Goal: Transaction & Acquisition: Purchase product/service

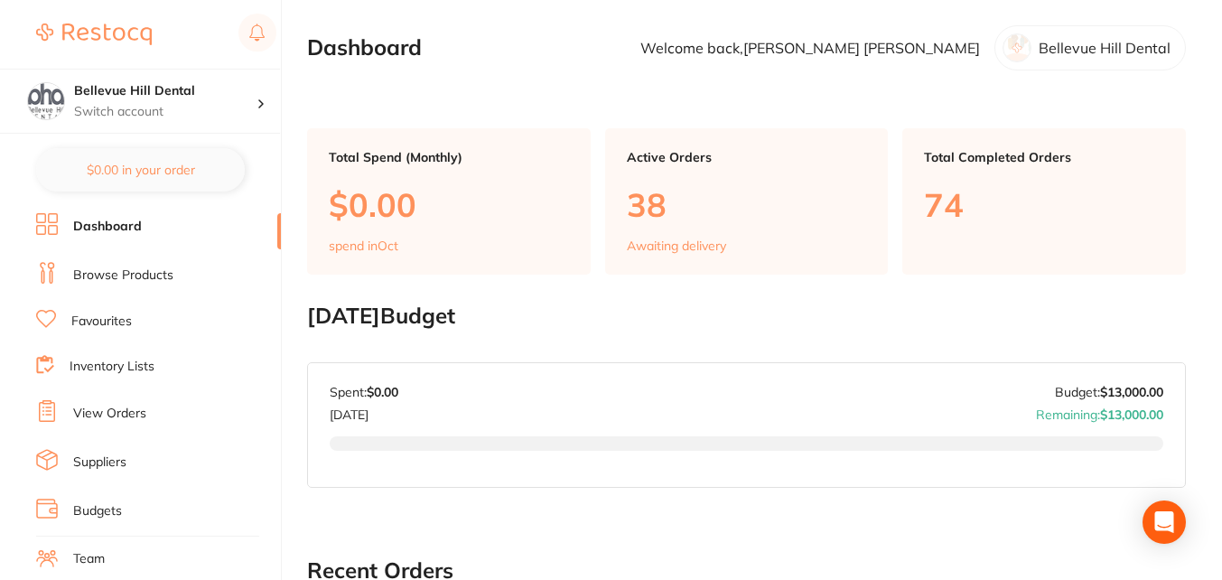
click at [102, 285] on li "Browse Products" at bounding box center [158, 275] width 245 height 27
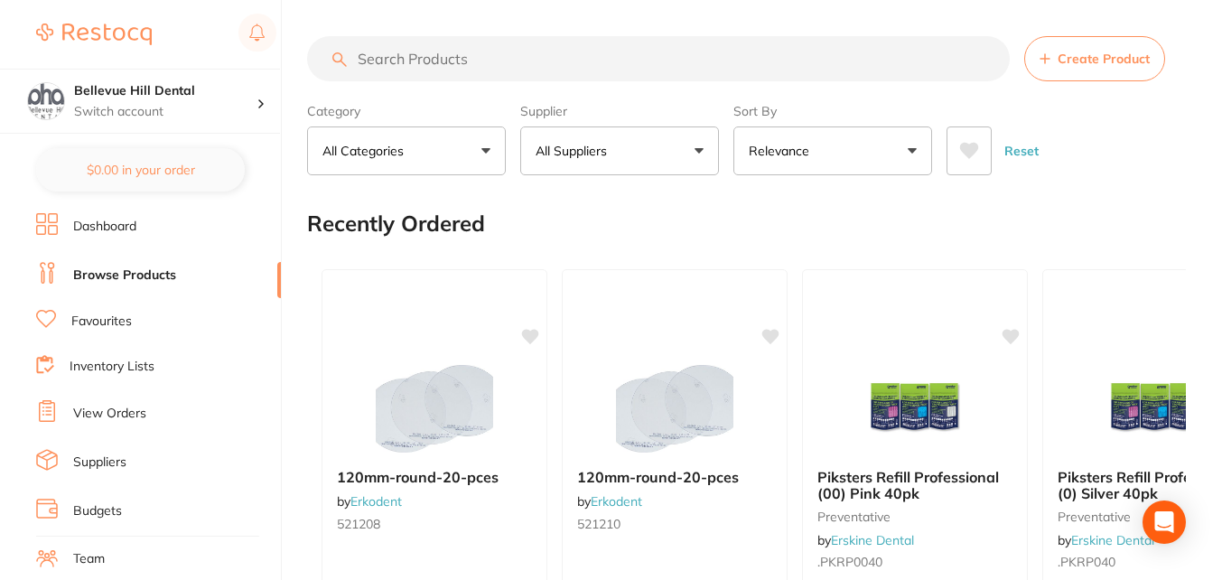
click at [478, 57] on input "search" at bounding box center [658, 58] width 703 height 45
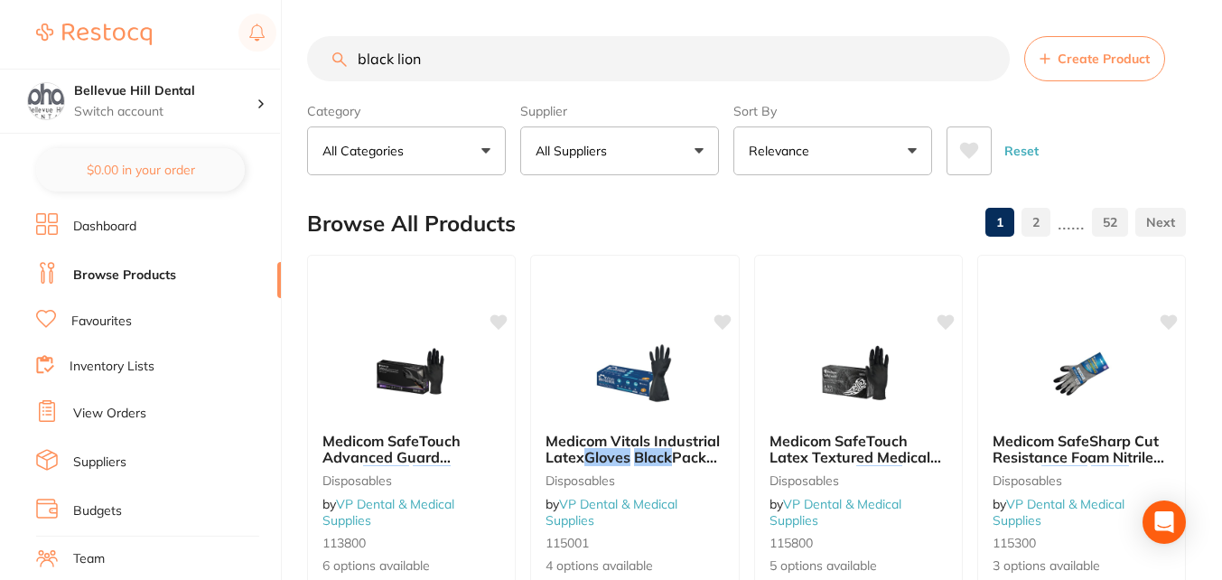
type input "black lion"
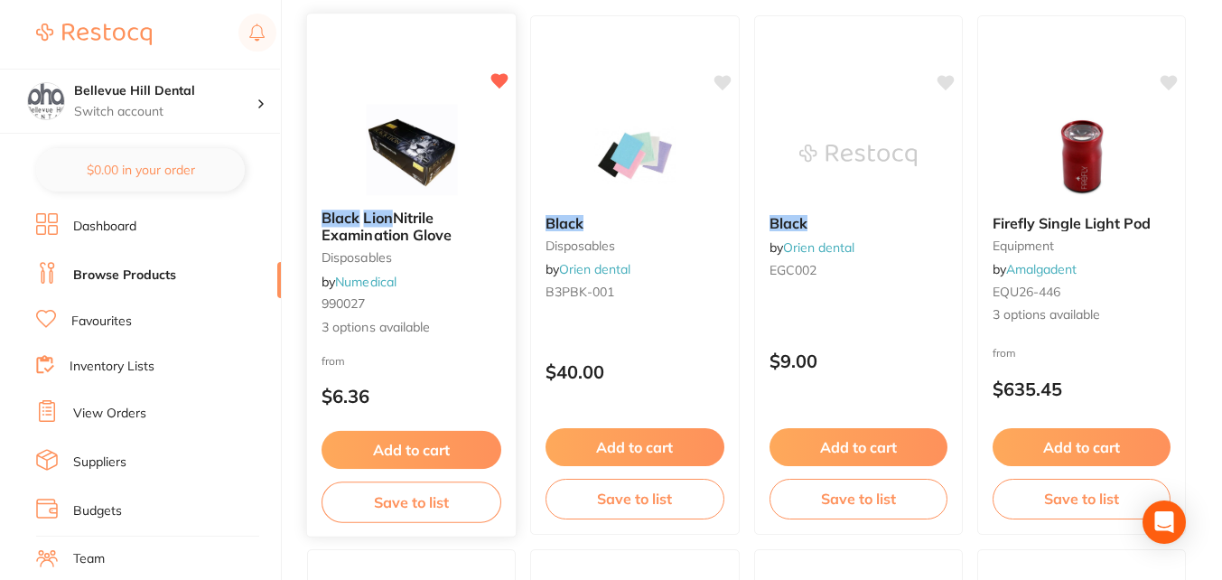
scroll to position [240, 0]
click at [399, 170] on img at bounding box center [411, 148] width 118 height 91
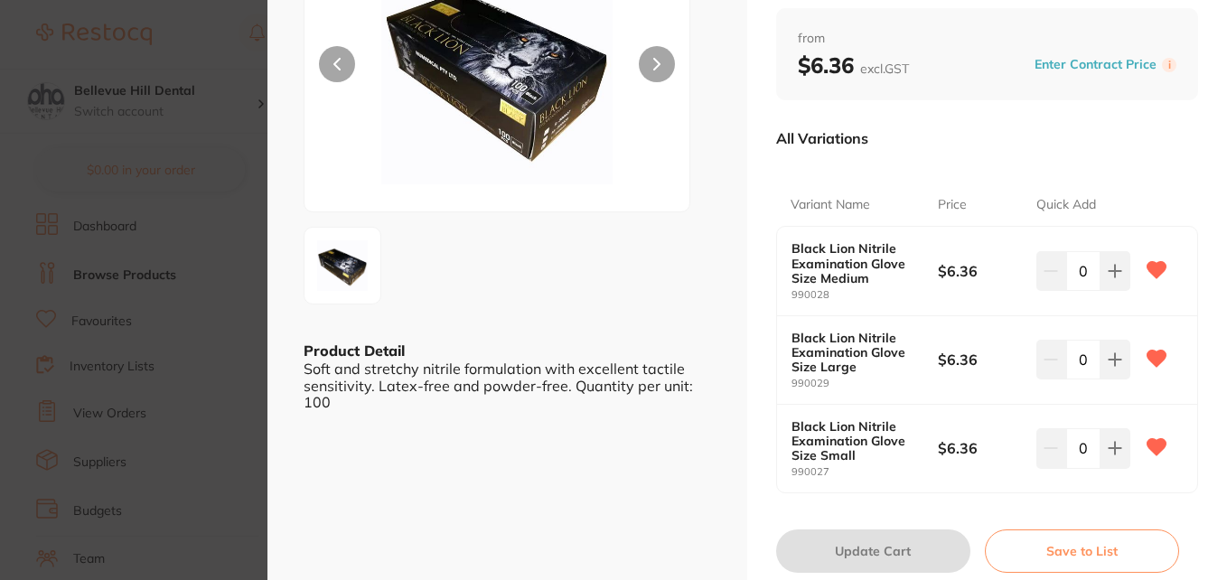
scroll to position [194, 0]
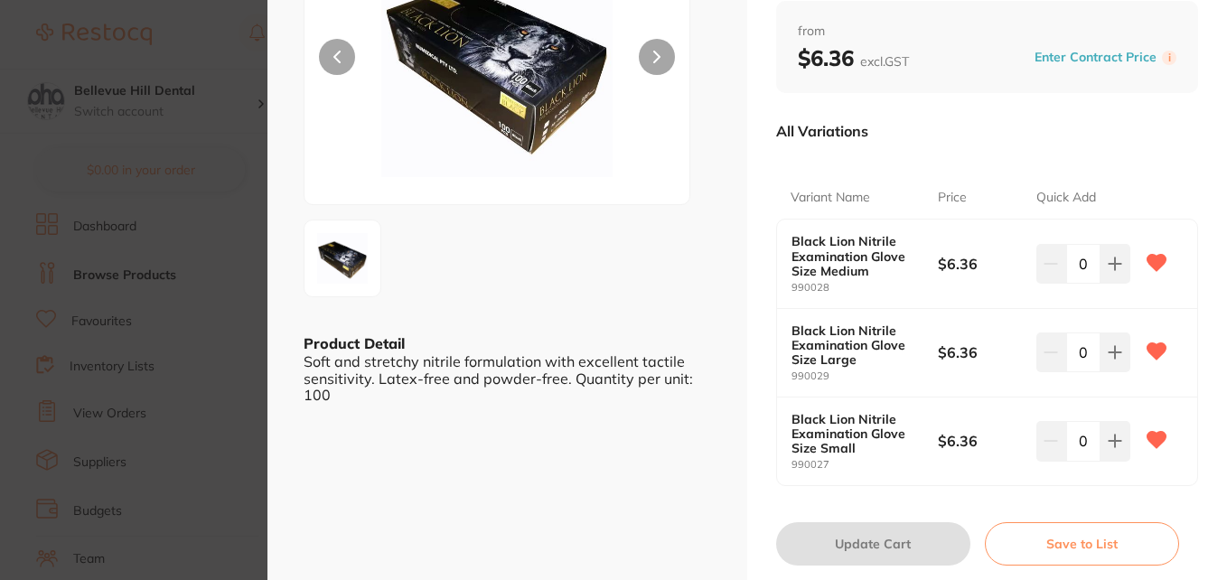
click at [1082, 435] on input "0" at bounding box center [1083, 441] width 34 height 40
click at [1111, 436] on icon at bounding box center [1115, 441] width 12 height 12
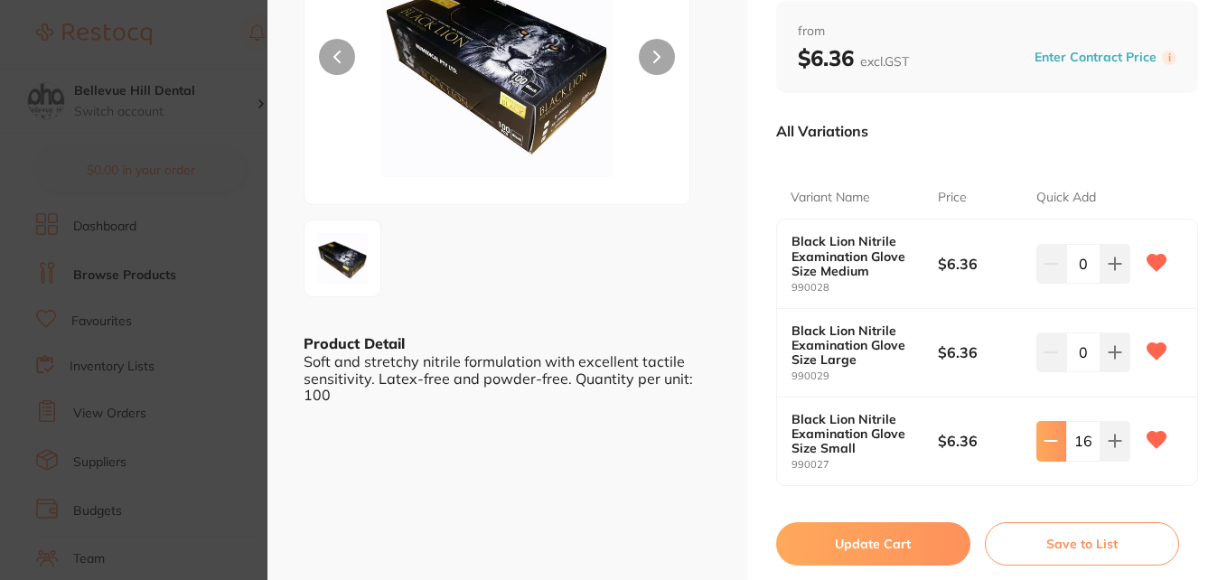
click at [1054, 436] on icon at bounding box center [1051, 441] width 14 height 14
type input "15"
click at [869, 538] on button "Update Cart" at bounding box center [873, 543] width 194 height 43
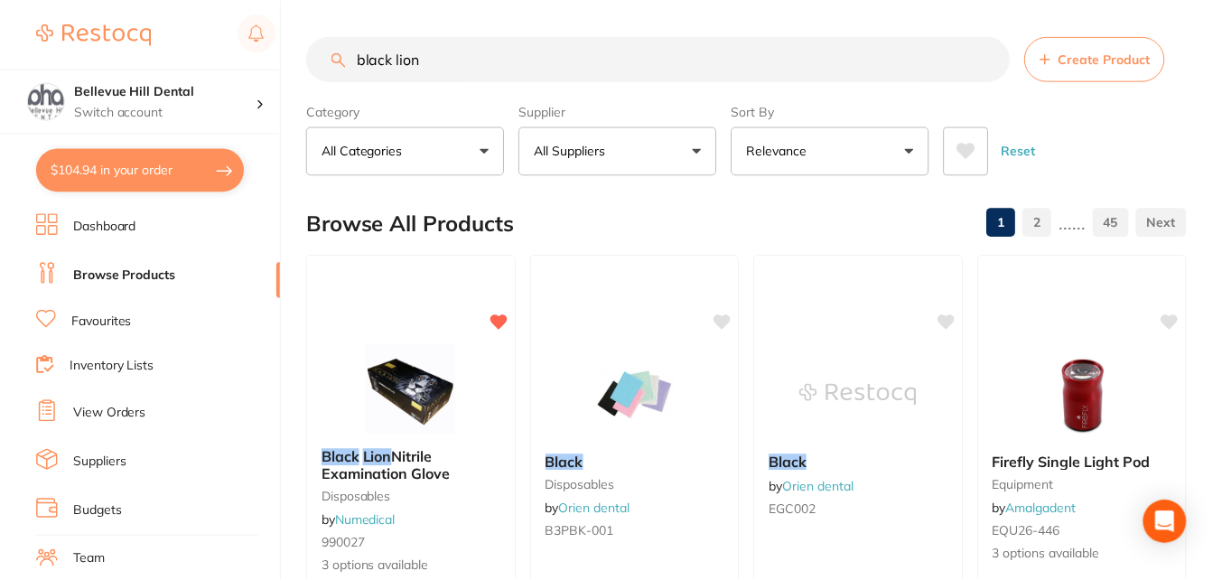
scroll to position [9, 0]
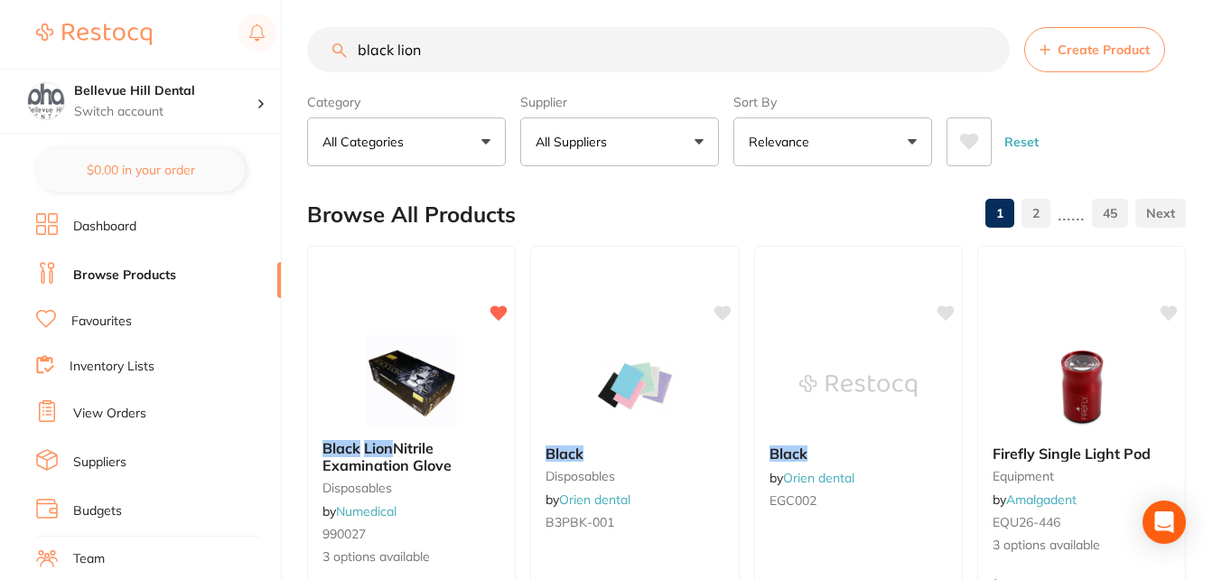
checkbox input "false"
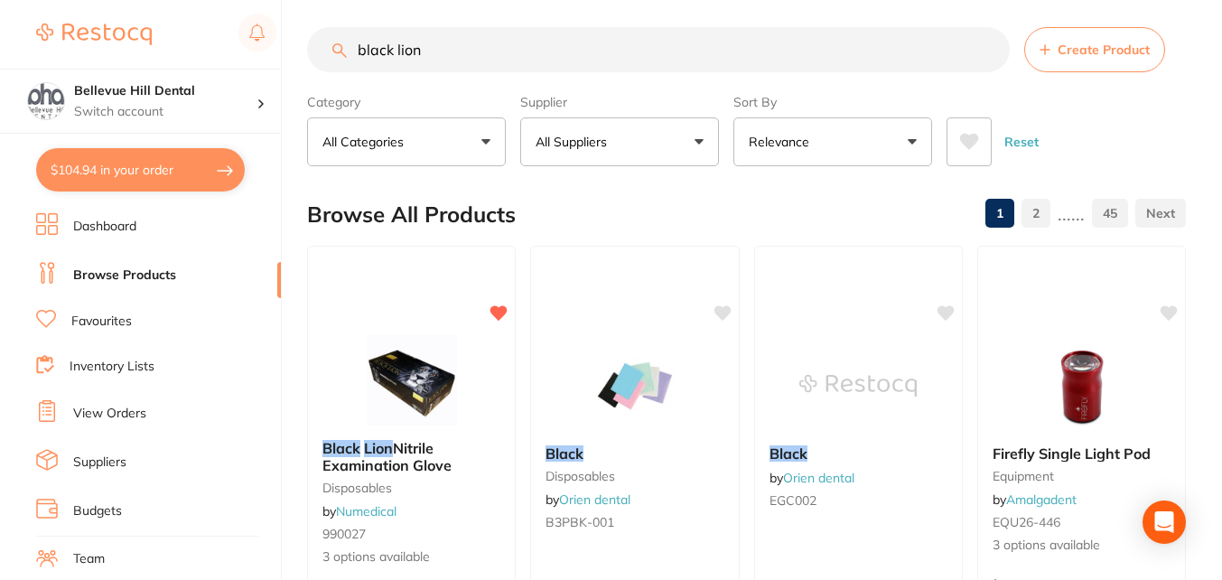
drag, startPoint x: 511, startPoint y: 49, endPoint x: 324, endPoint y: 80, distance: 189.7
click at [324, 80] on section "black lion Create Product Category All Categories All Categories 3D Printing an…" at bounding box center [746, 96] width 879 height 139
type input "[MEDICAL_DATA] boxes"
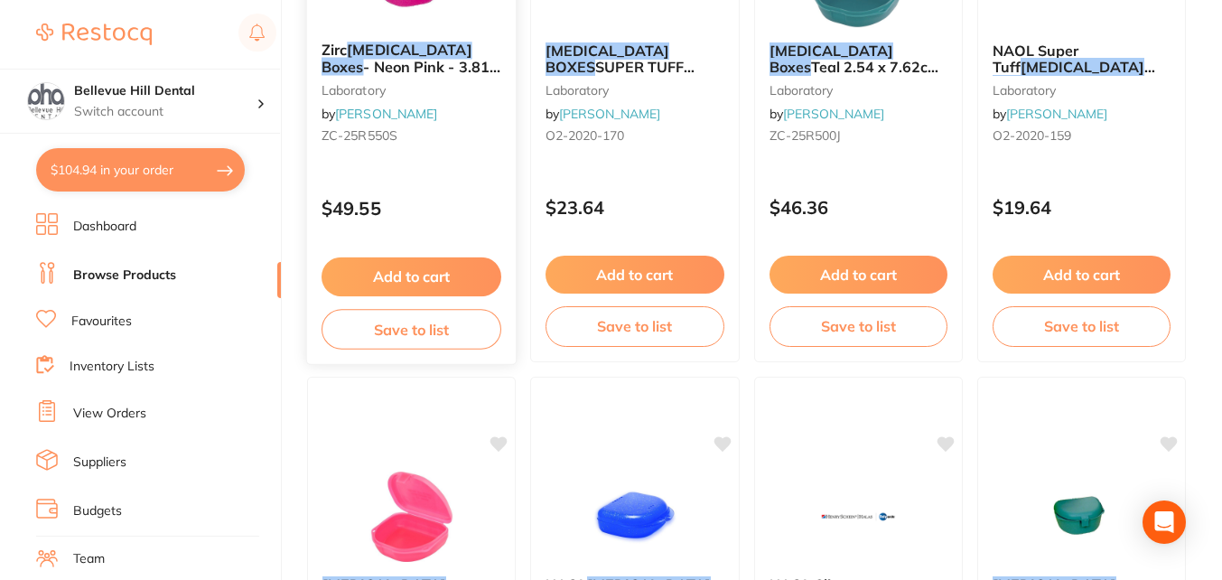
scroll to position [2540, 0]
